Goal: Task Accomplishment & Management: Use online tool/utility

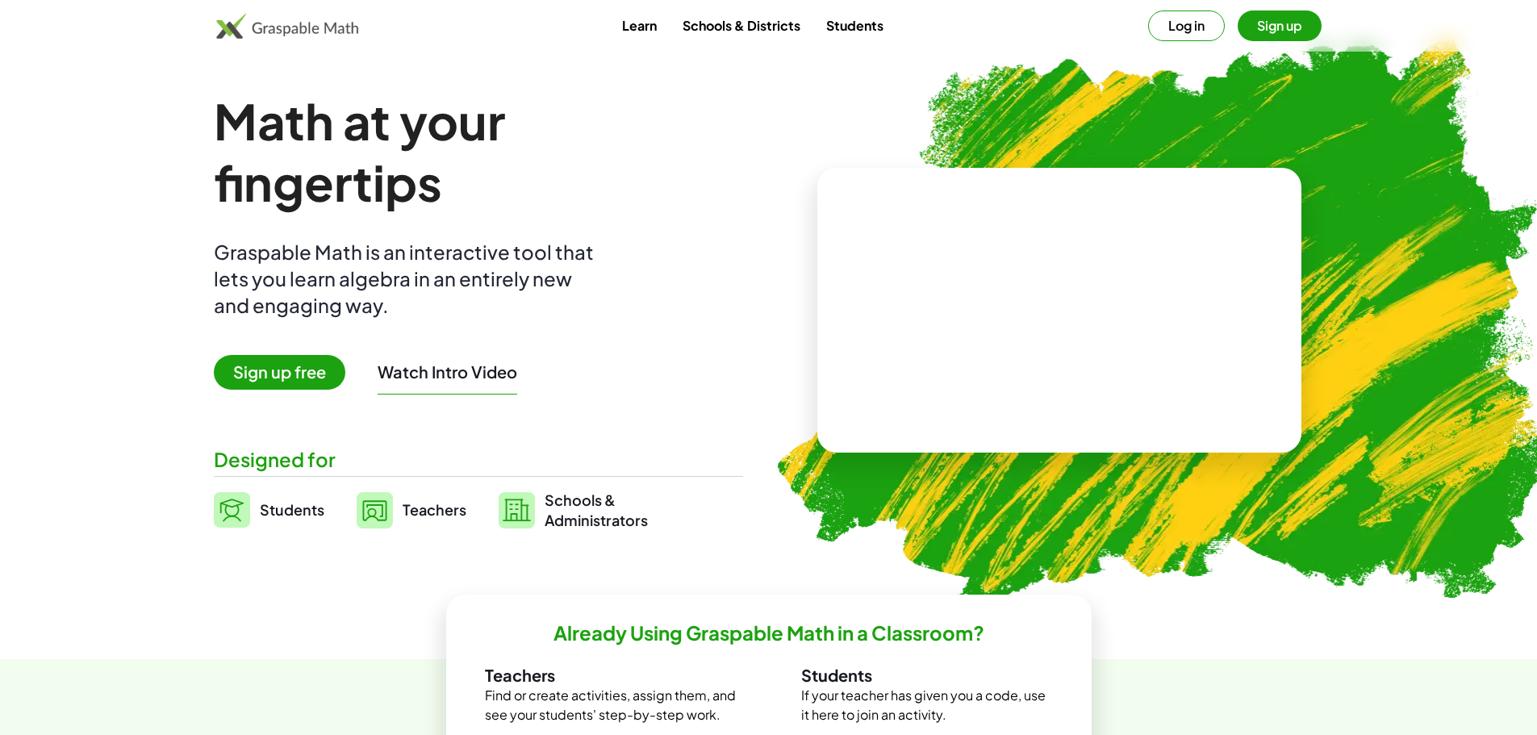
click at [274, 369] on span "Sign up free" at bounding box center [279, 372] width 131 height 35
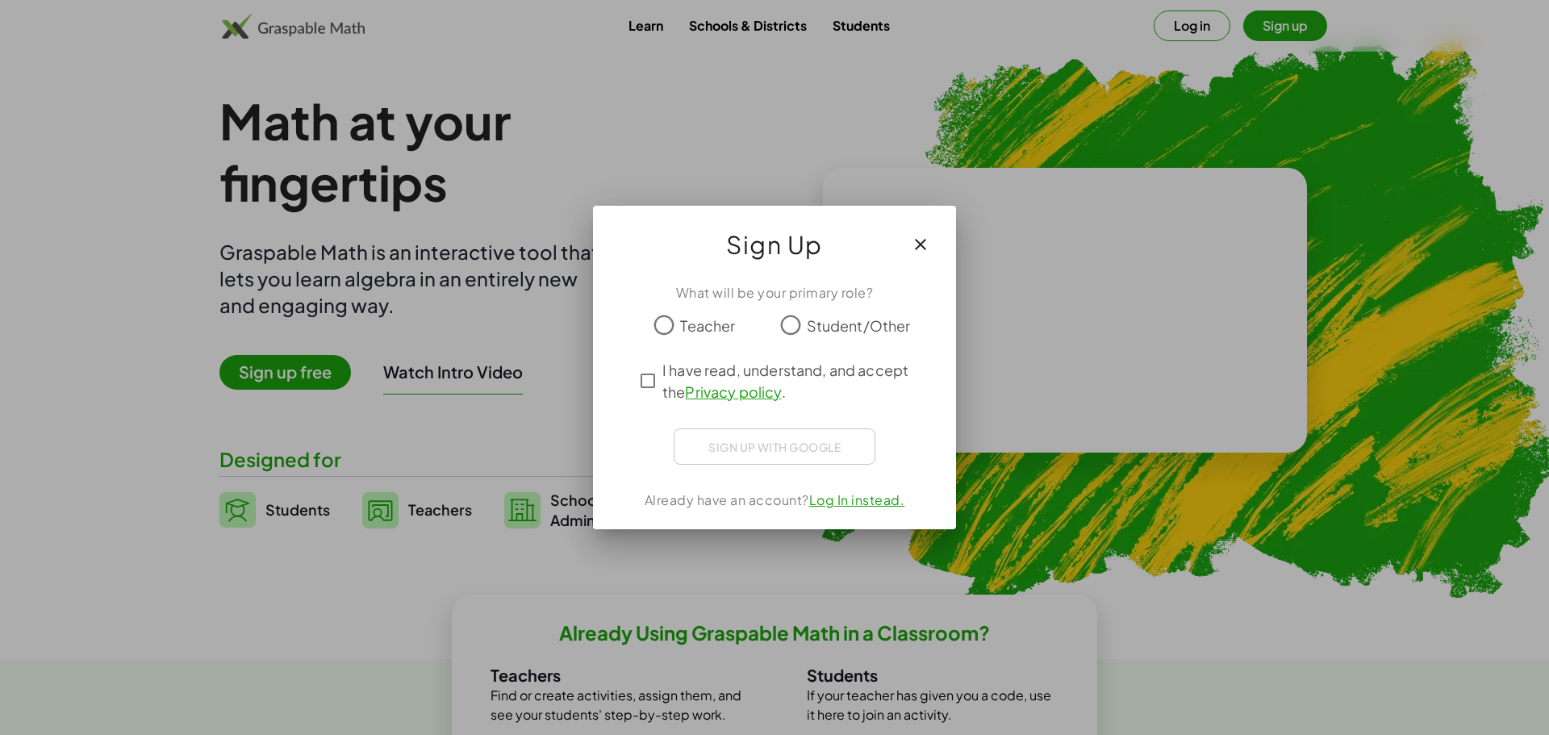
click at [817, 332] on span "Student/Other" at bounding box center [859, 326] width 104 height 22
click at [628, 392] on div "What will be your primary role? Teacher Student/Other I have read, understand, …" at bounding box center [774, 399] width 363 height 259
click at [736, 469] on div "What will be your primary role? Teacher Student/Other I have read, understand, …" at bounding box center [774, 400] width 363 height 255
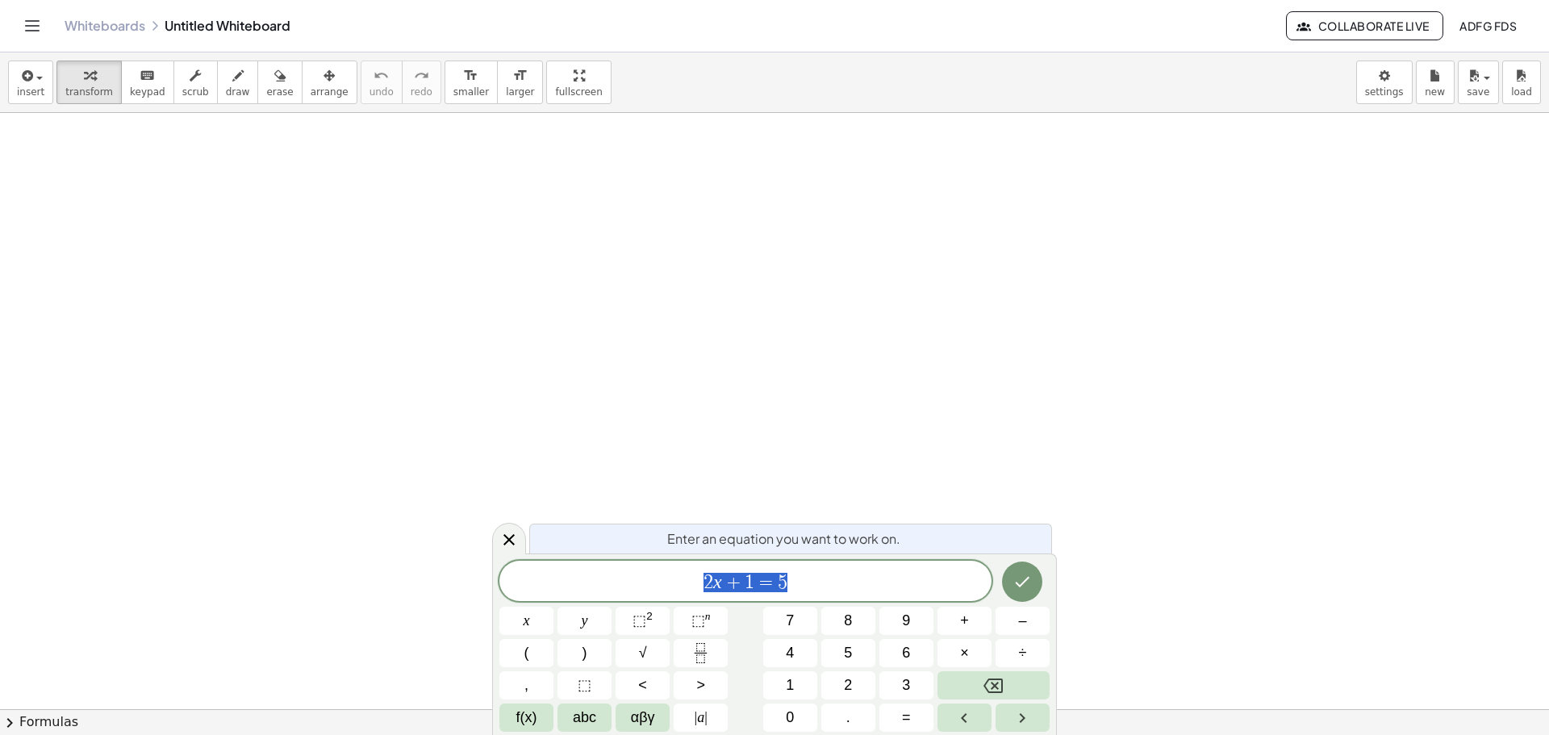
drag, startPoint x: 469, startPoint y: 302, endPoint x: 566, endPoint y: 293, distance: 98.0
click at [508, 532] on icon at bounding box center [508, 539] width 19 height 19
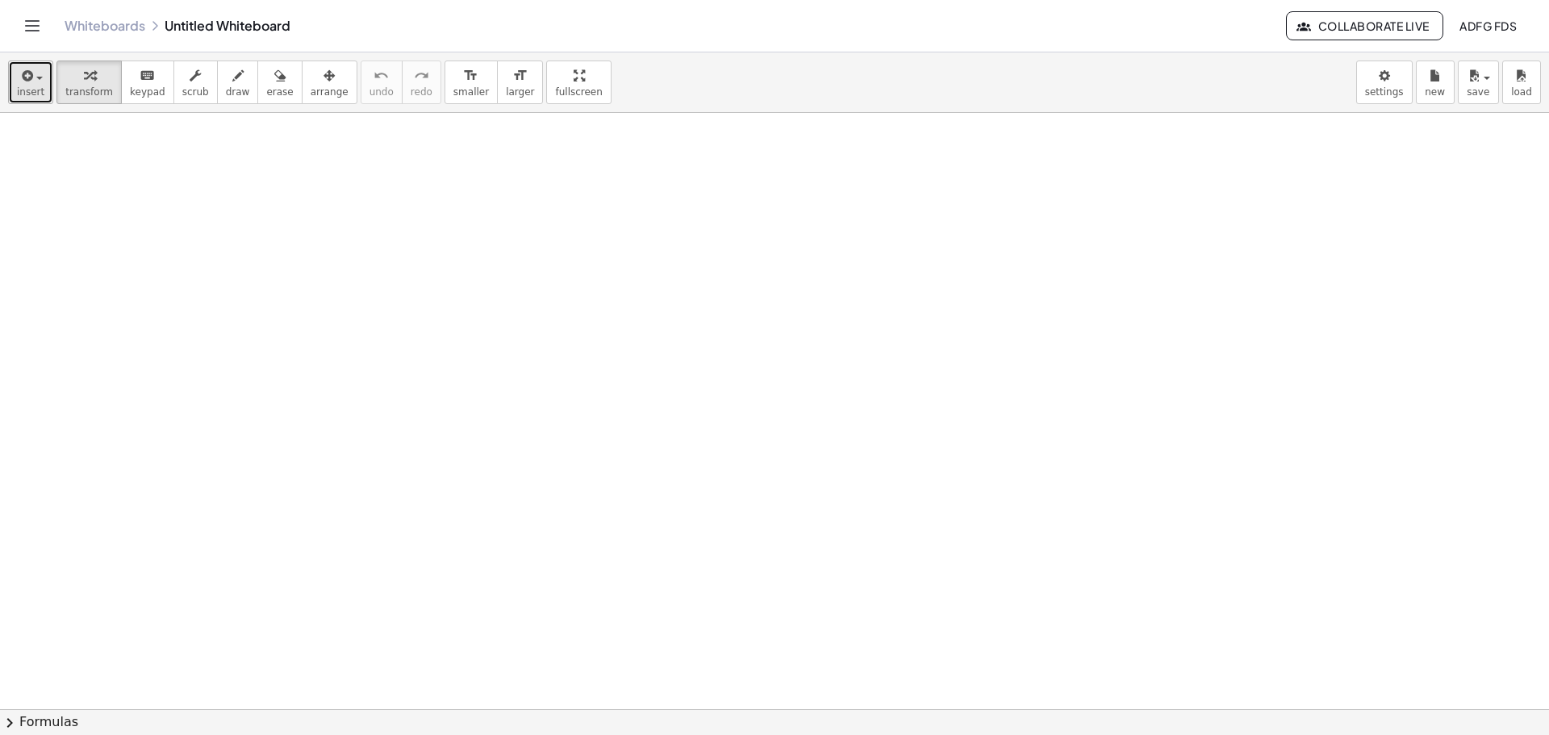
click at [17, 88] on span "insert" at bounding box center [30, 91] width 27 height 11
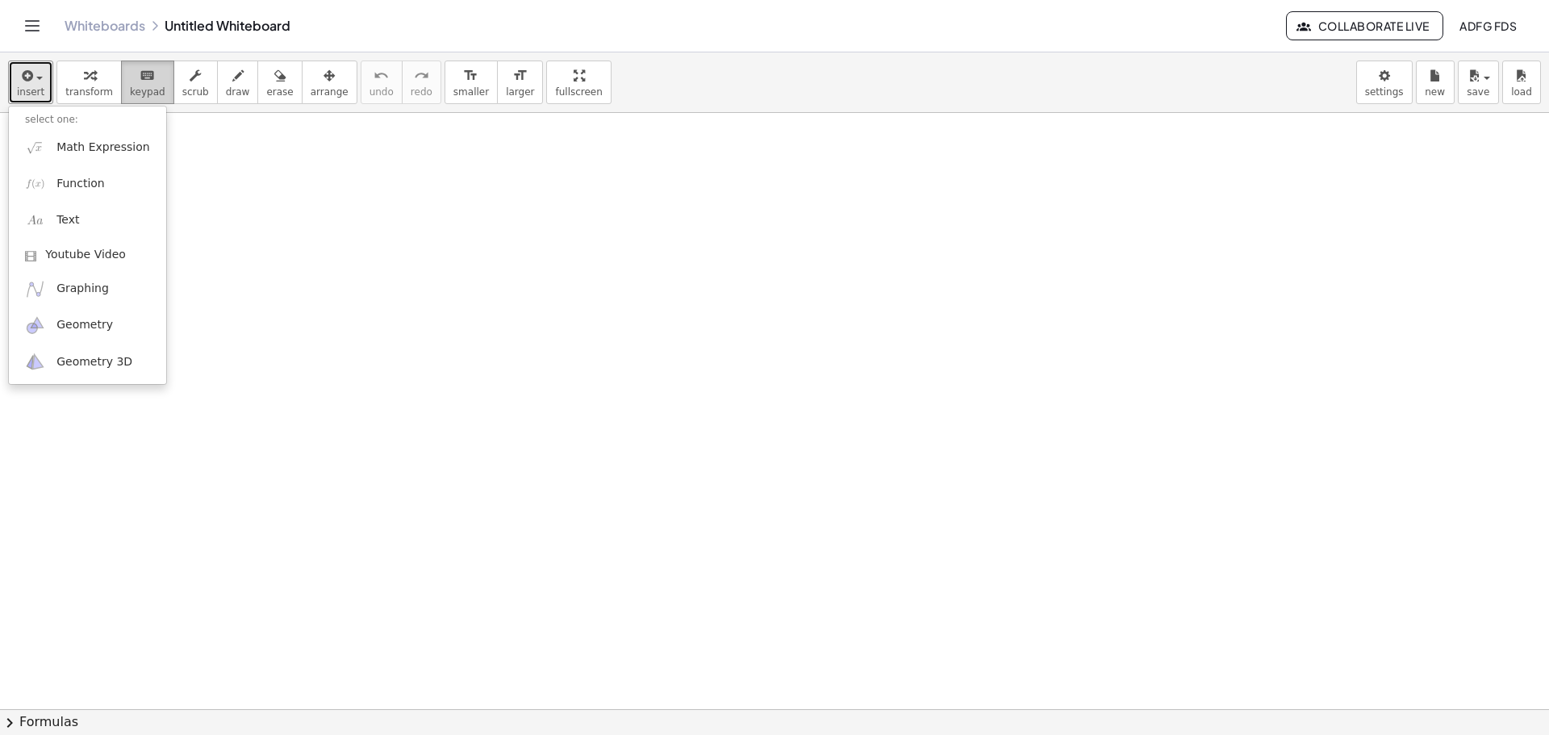
click at [147, 84] on div "keyboard" at bounding box center [147, 74] width 35 height 19
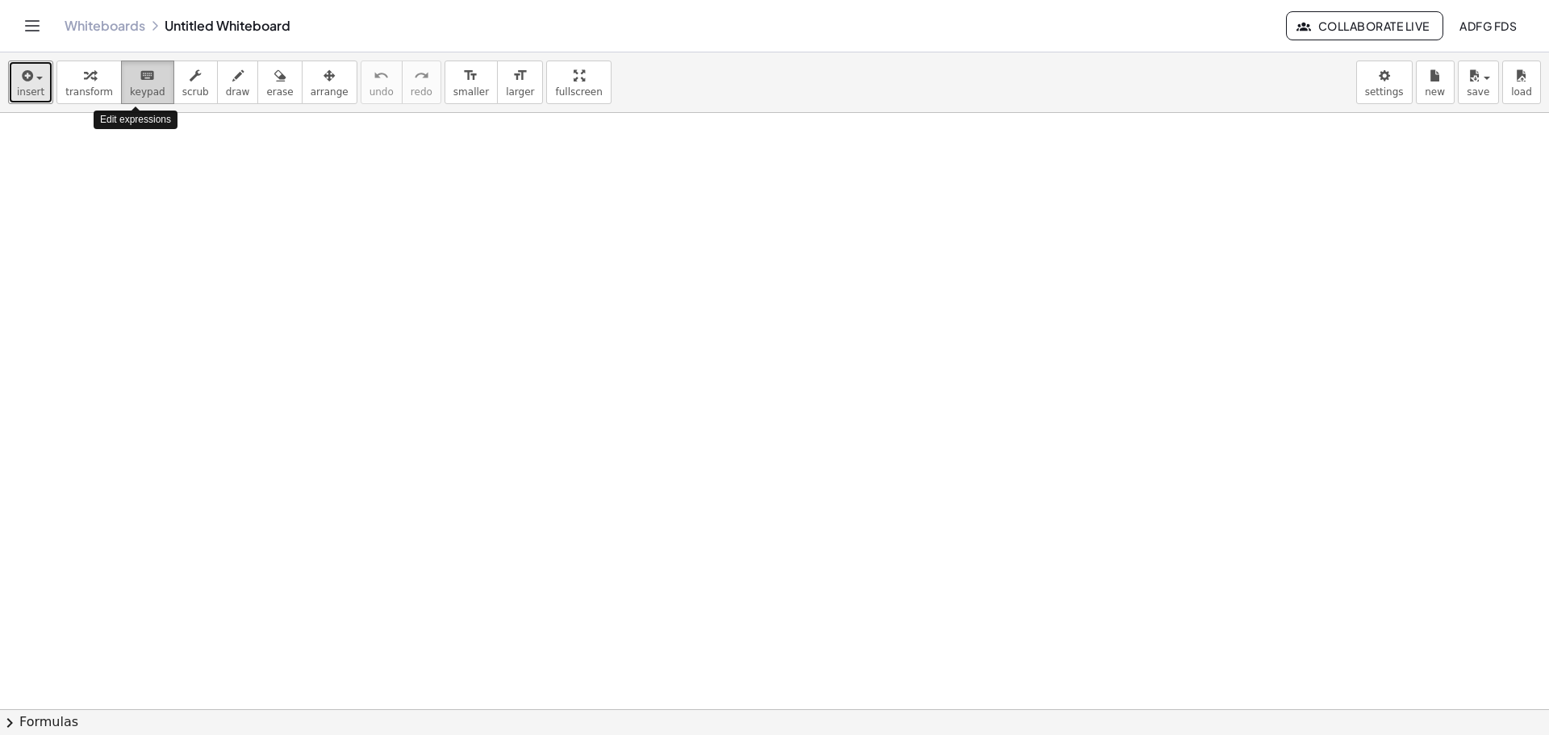
click at [147, 84] on div "keyboard" at bounding box center [147, 74] width 35 height 19
click at [96, 73] on div "button" at bounding box center [89, 74] width 48 height 19
drag, startPoint x: 135, startPoint y: 202, endPoint x: 507, endPoint y: 376, distance: 411.4
drag, startPoint x: 230, startPoint y: 91, endPoint x: 203, endPoint y: 146, distance: 61.0
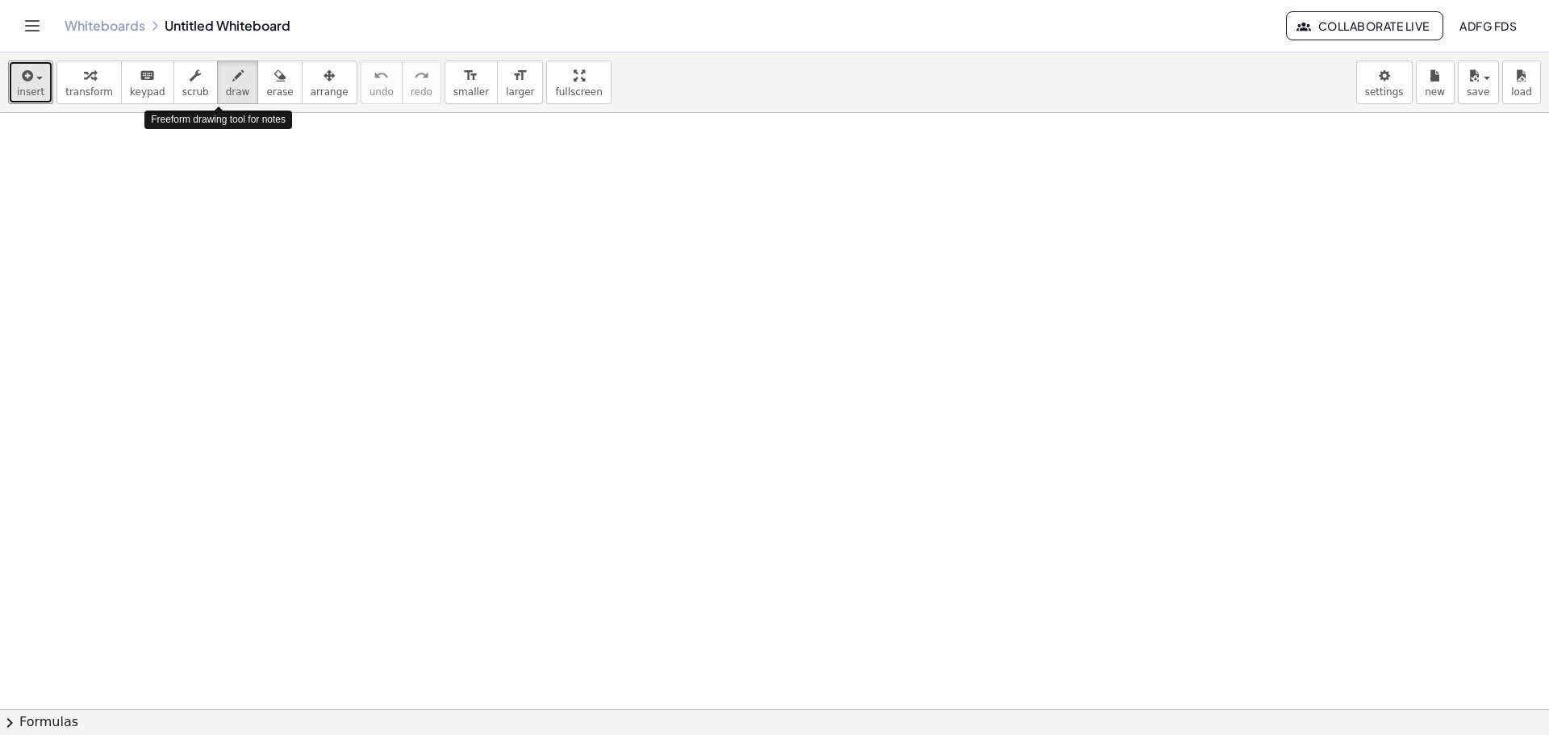
click at [230, 91] on button "draw" at bounding box center [238, 82] width 42 height 44
drag, startPoint x: 111, startPoint y: 307, endPoint x: 114, endPoint y: 361, distance: 54.1
click at [117, 361] on div at bounding box center [774, 709] width 1549 height 1192
drag, startPoint x: 207, startPoint y: 202, endPoint x: 191, endPoint y: 238, distance: 38.7
click at [190, 239] on div at bounding box center [774, 709] width 1549 height 1192
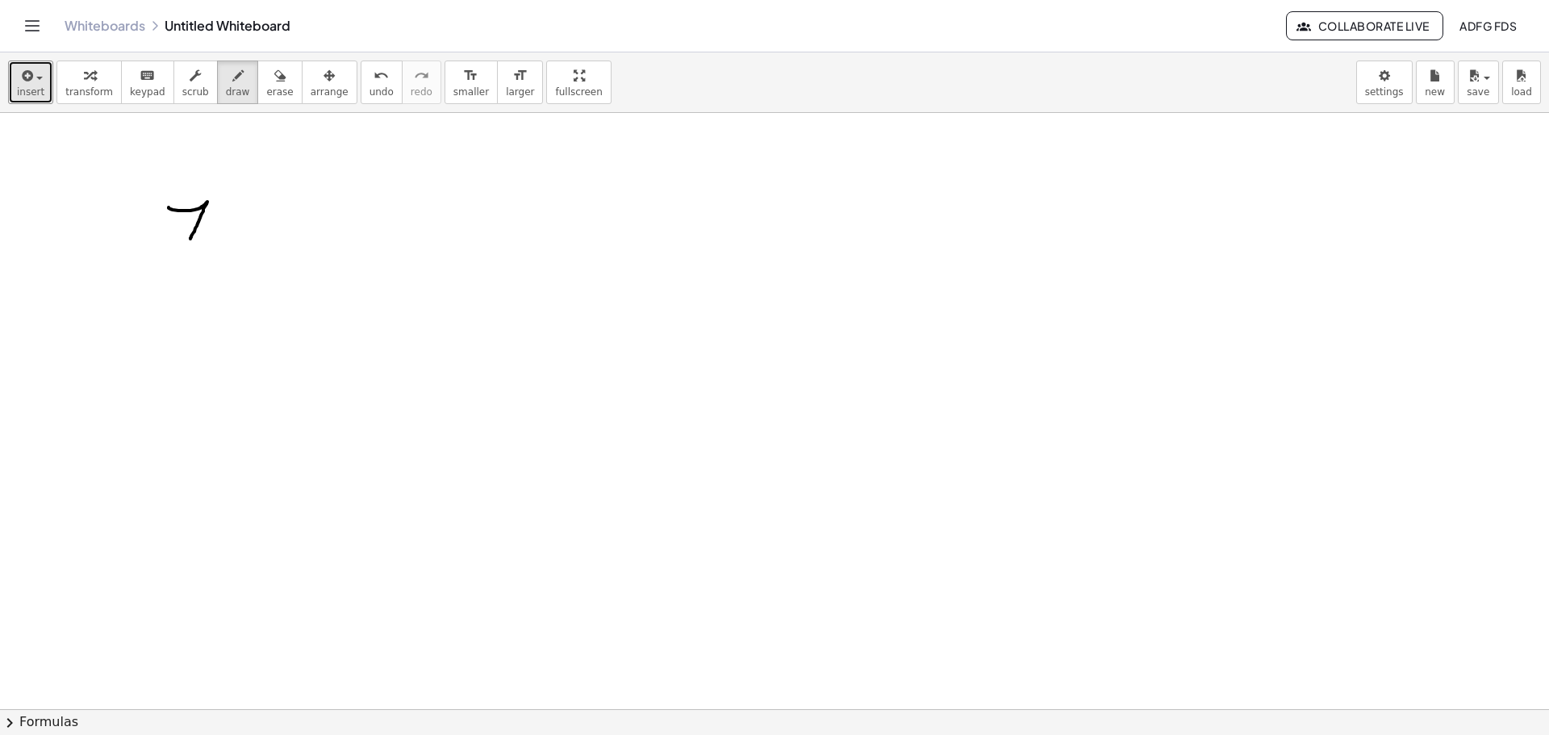
drag, startPoint x: 223, startPoint y: 205, endPoint x: 209, endPoint y: 232, distance: 30.7
click at [209, 232] on div at bounding box center [774, 709] width 1549 height 1192
click at [223, 223] on div at bounding box center [774, 709] width 1549 height 1192
drag, startPoint x: 255, startPoint y: 208, endPoint x: 247, endPoint y: 238, distance: 30.9
click at [247, 238] on div at bounding box center [774, 709] width 1549 height 1192
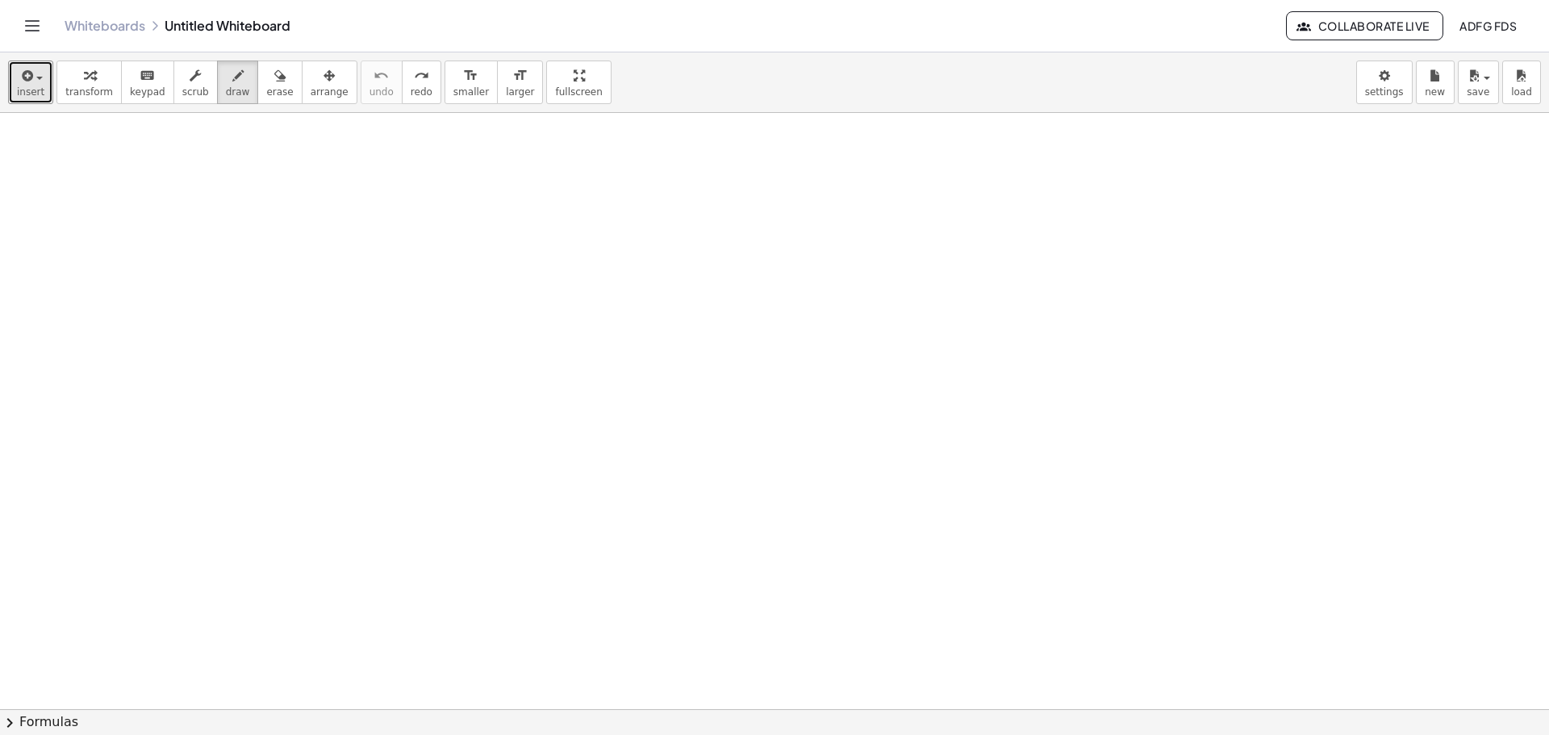
click at [234, 198] on div at bounding box center [774, 709] width 1549 height 1192
click at [24, 89] on span "insert" at bounding box center [30, 91] width 27 height 11
click at [245, 233] on div at bounding box center [774, 709] width 1549 height 1192
